Goal: Navigation & Orientation: Understand site structure

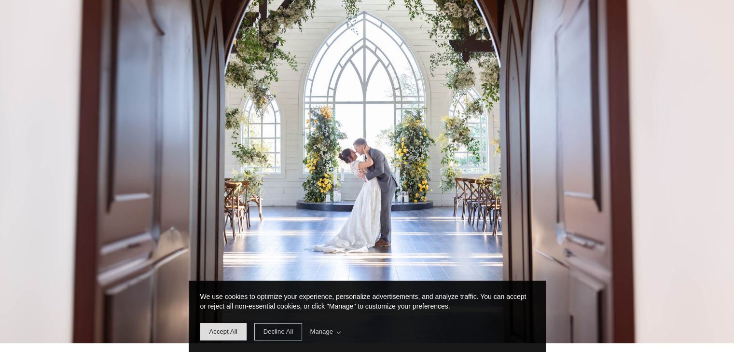
scroll to position [300, 0]
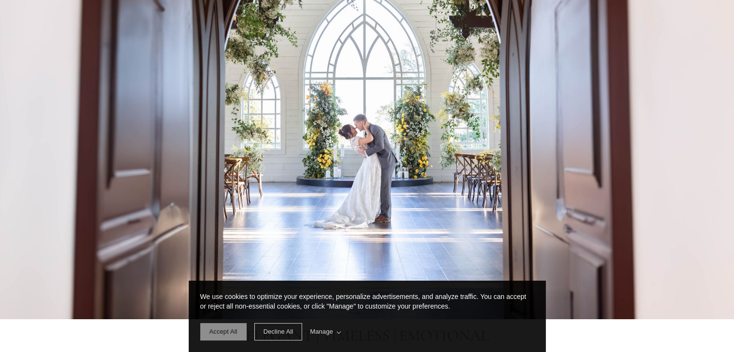
click at [219, 328] on span "Accept All" at bounding box center [223, 331] width 28 height 7
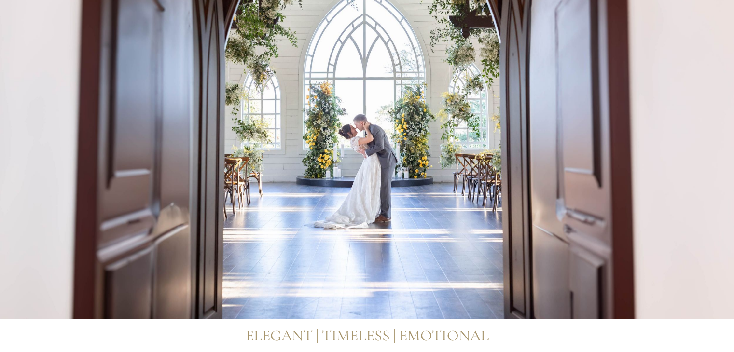
scroll to position [0, 0]
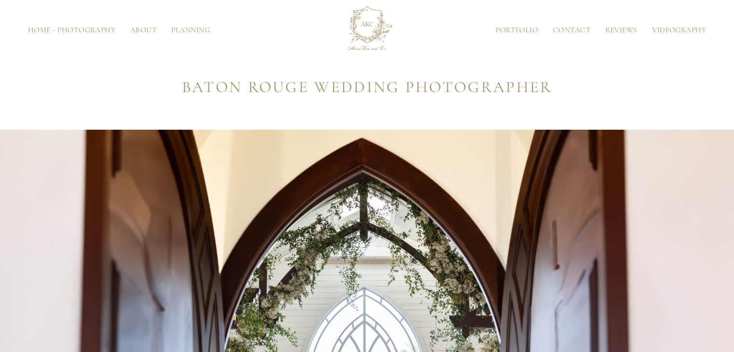
click at [105, 28] on link "Home - Photography" at bounding box center [72, 30] width 102 height 7
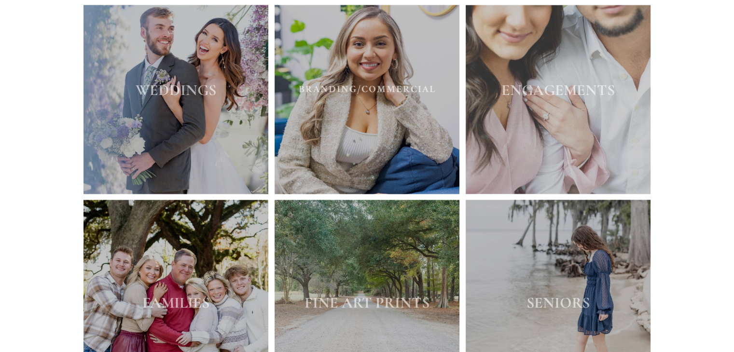
scroll to position [1678, 0]
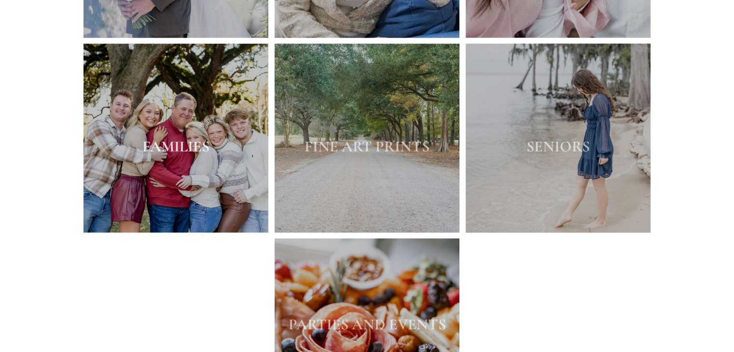
click at [204, 155] on strong "FAMILIES" at bounding box center [175, 146] width 67 height 19
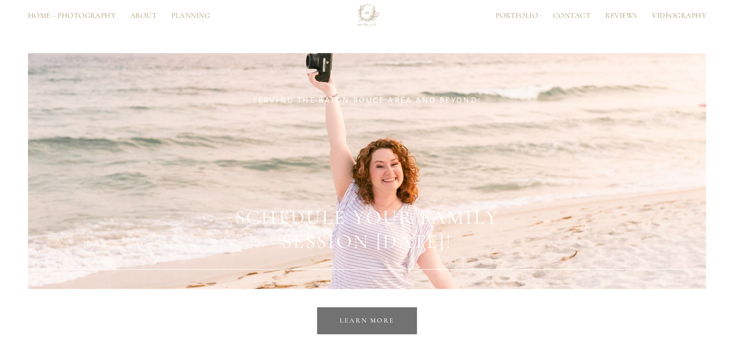
scroll to position [668, 0]
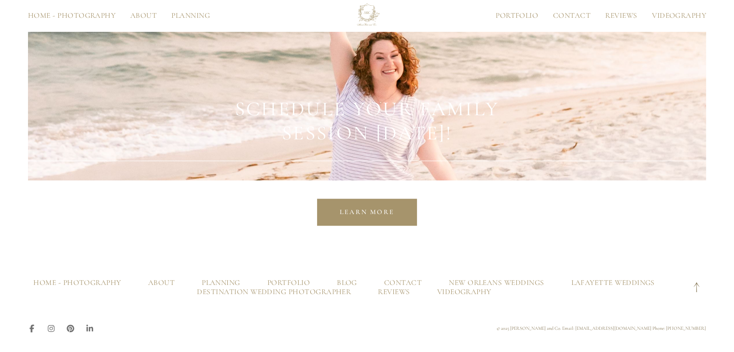
click at [357, 221] on link "Learn more" at bounding box center [367, 212] width 100 height 27
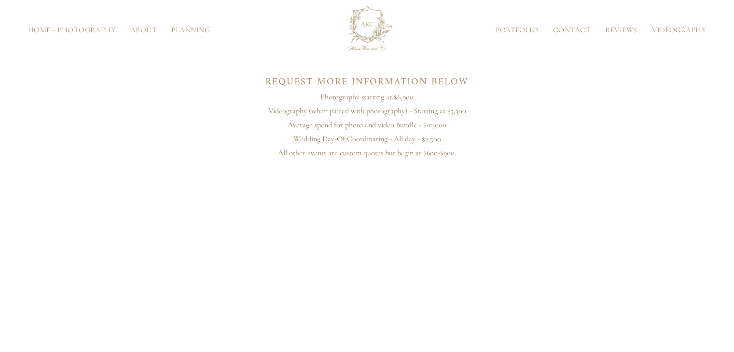
click at [513, 27] on link "Portfolio" at bounding box center [516, 30] width 57 height 7
click at [148, 30] on link "About" at bounding box center [143, 30] width 41 height 7
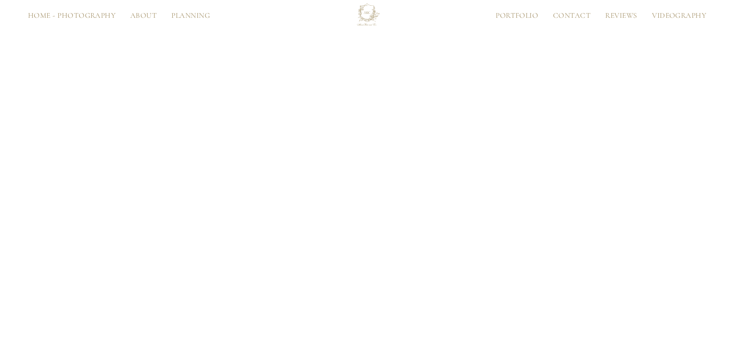
scroll to position [1792, 0]
